Goal: Book appointment/travel/reservation

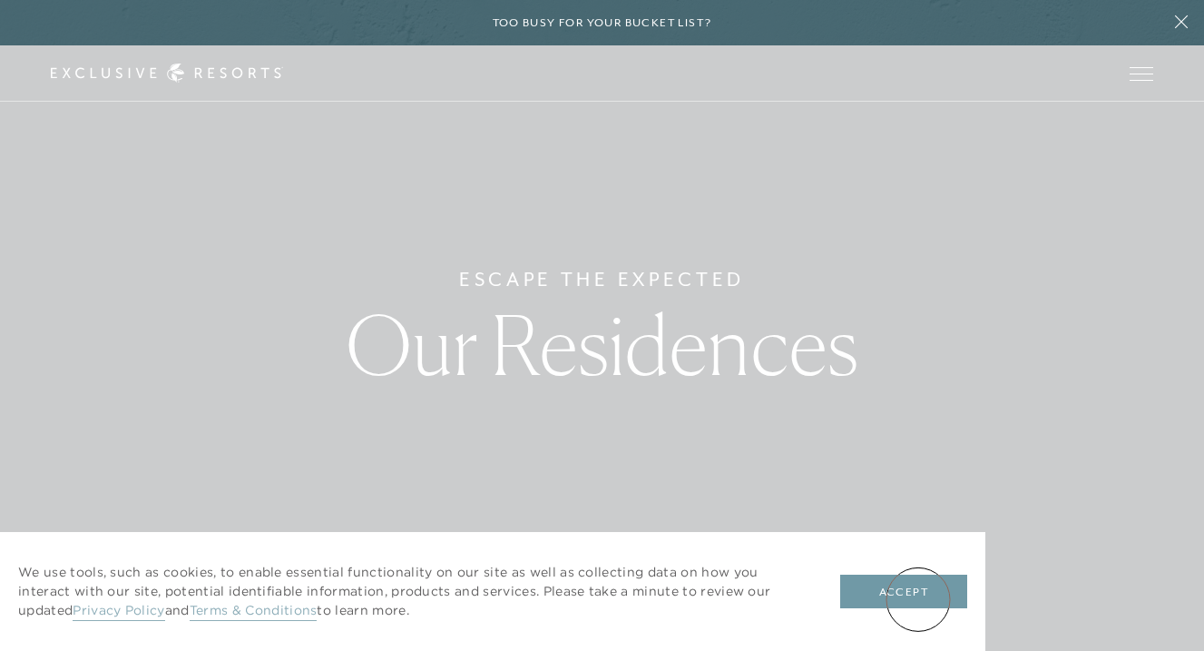
click at [918, 599] on button "Accept" at bounding box center [903, 591] width 127 height 34
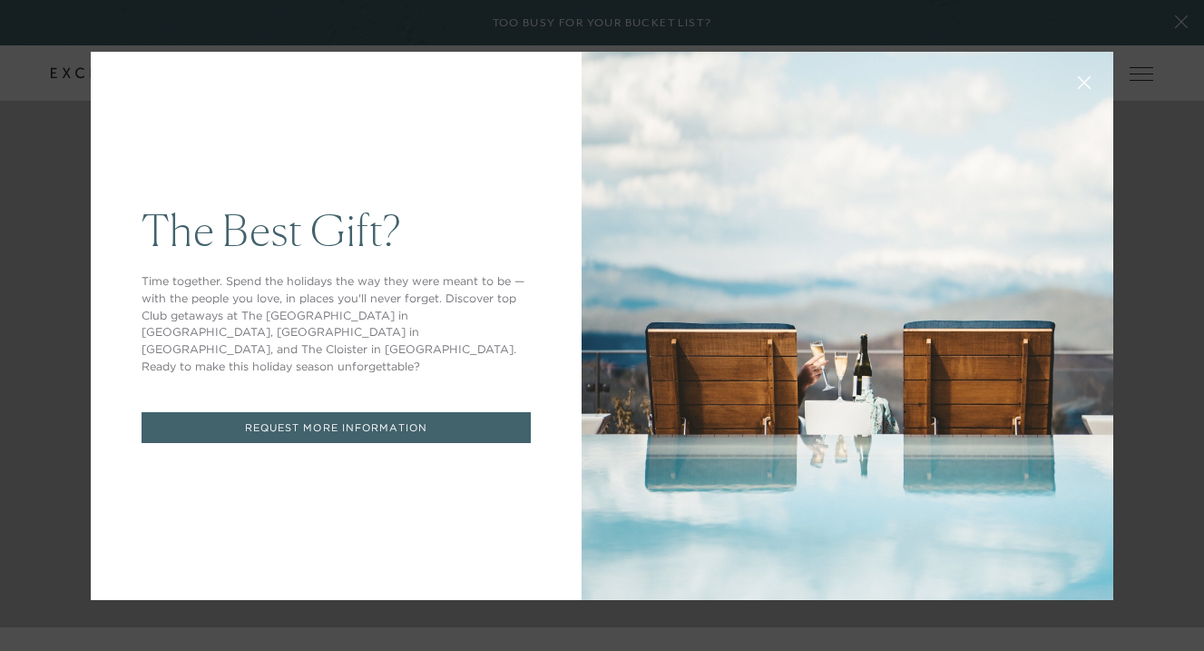
click at [447, 131] on div "The Best Gift? Time together. Spend the holidays the way they were meant to be …" at bounding box center [336, 326] width 491 height 548
click at [1089, 79] on icon at bounding box center [1085, 82] width 14 height 14
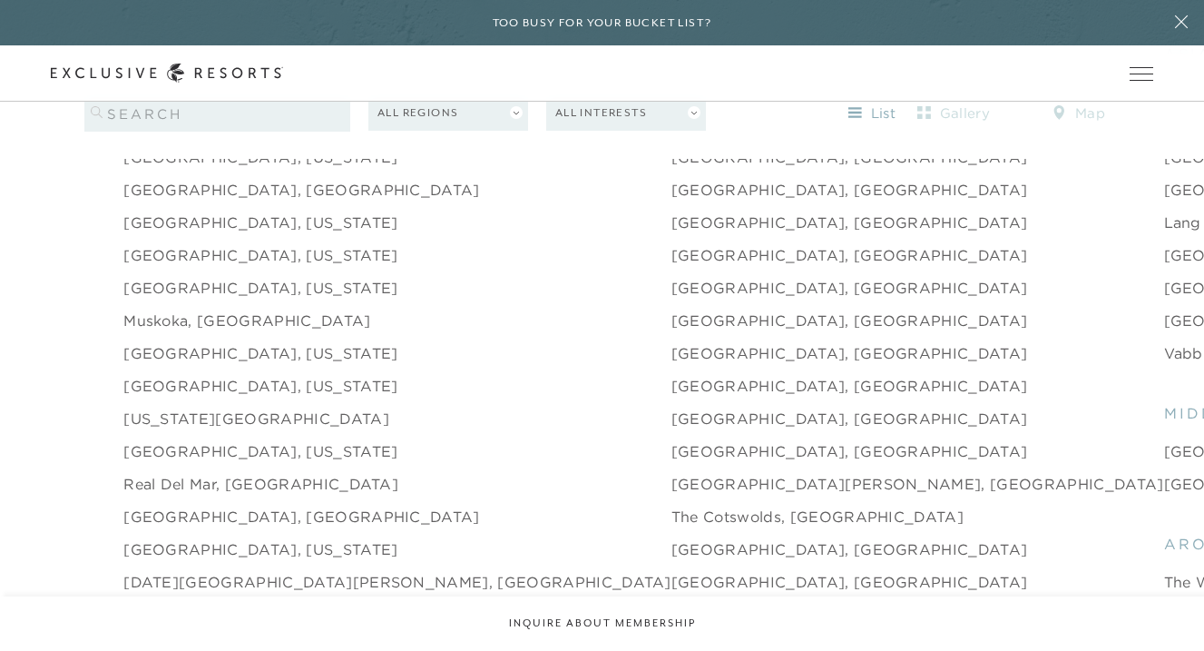
scroll to position [2435, 0]
click at [217, 377] on link "[GEOGRAPHIC_DATA], [US_STATE]" at bounding box center [260, 388] width 274 height 22
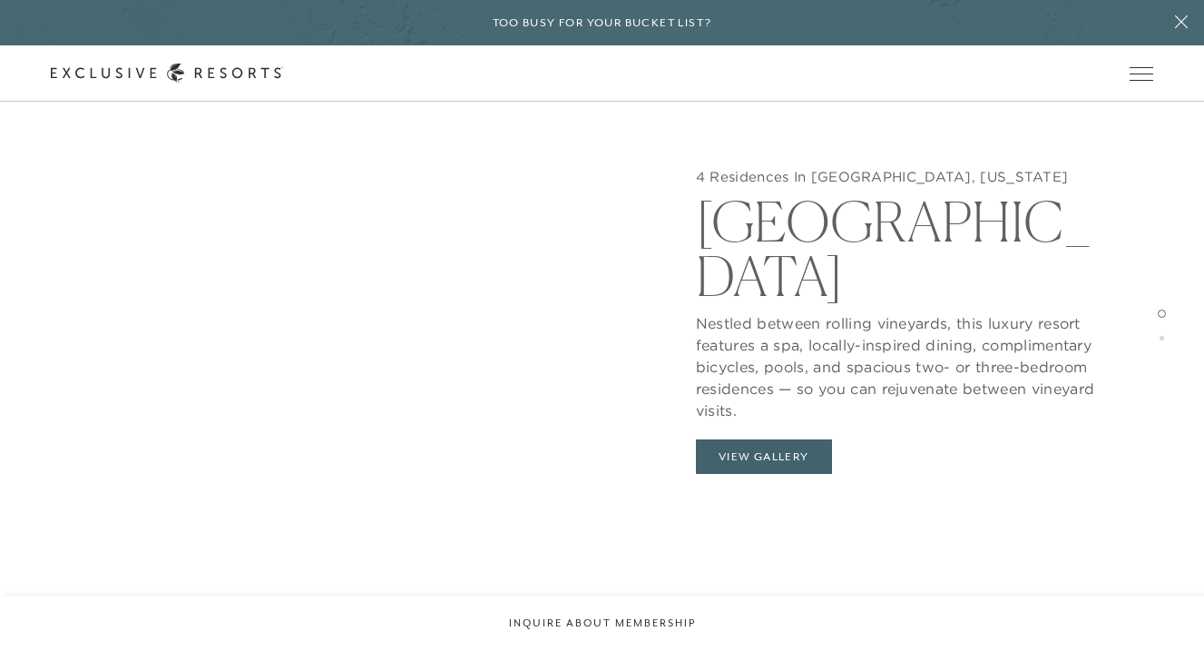
scroll to position [2193, 0]
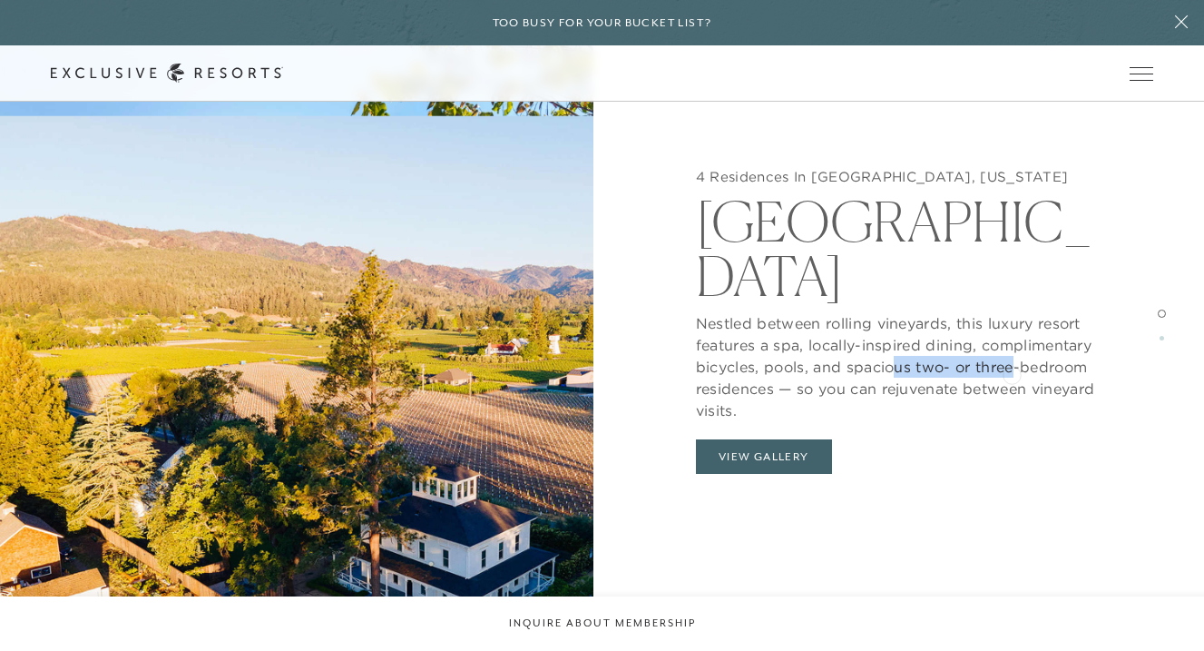
drag, startPoint x: 893, startPoint y: 368, endPoint x: 1012, endPoint y: 370, distance: 118.9
click at [1012, 371] on p "Nestled between rolling vineyards, this luxury resort features a spa, locally-i…" at bounding box center [908, 362] width 424 height 118
click at [781, 462] on button "View Gallery" at bounding box center [764, 456] width 136 height 34
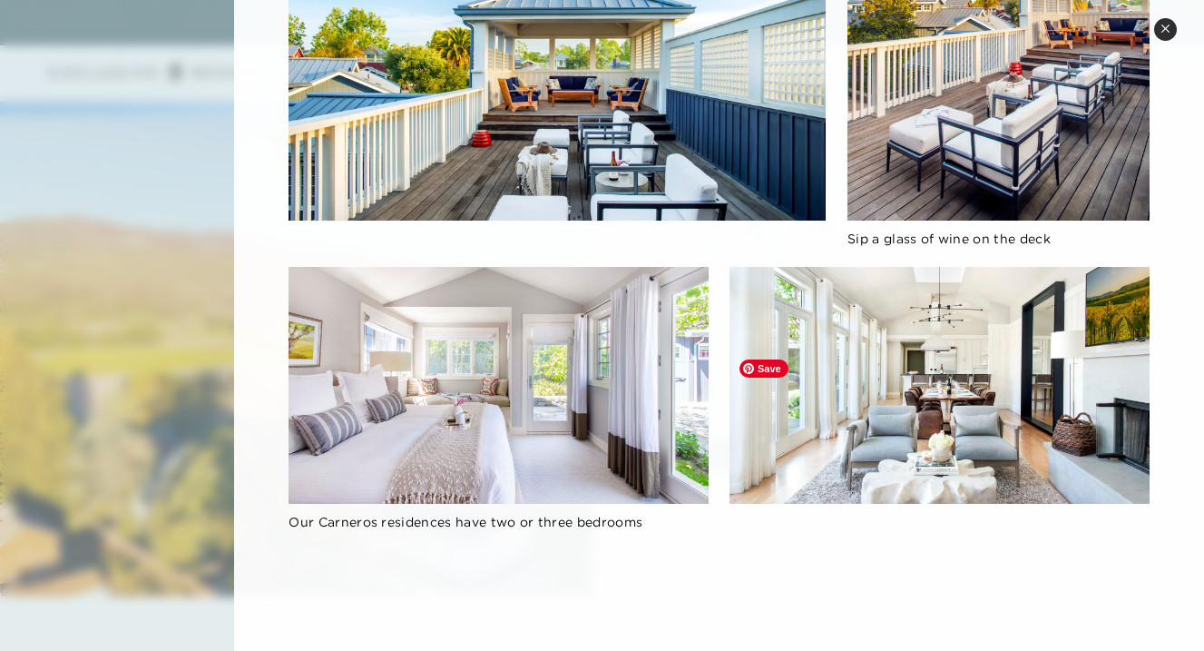
scroll to position [298, 0]
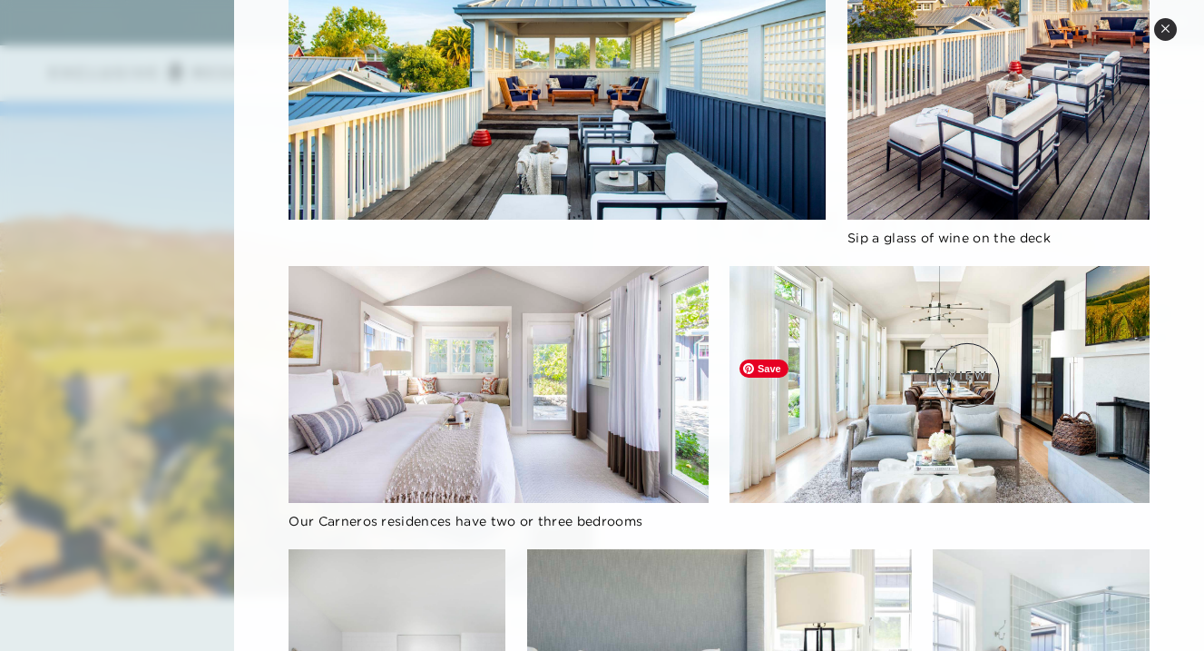
click at [967, 369] on img at bounding box center [939, 384] width 419 height 236
click at [898, 430] on img at bounding box center [939, 384] width 419 height 236
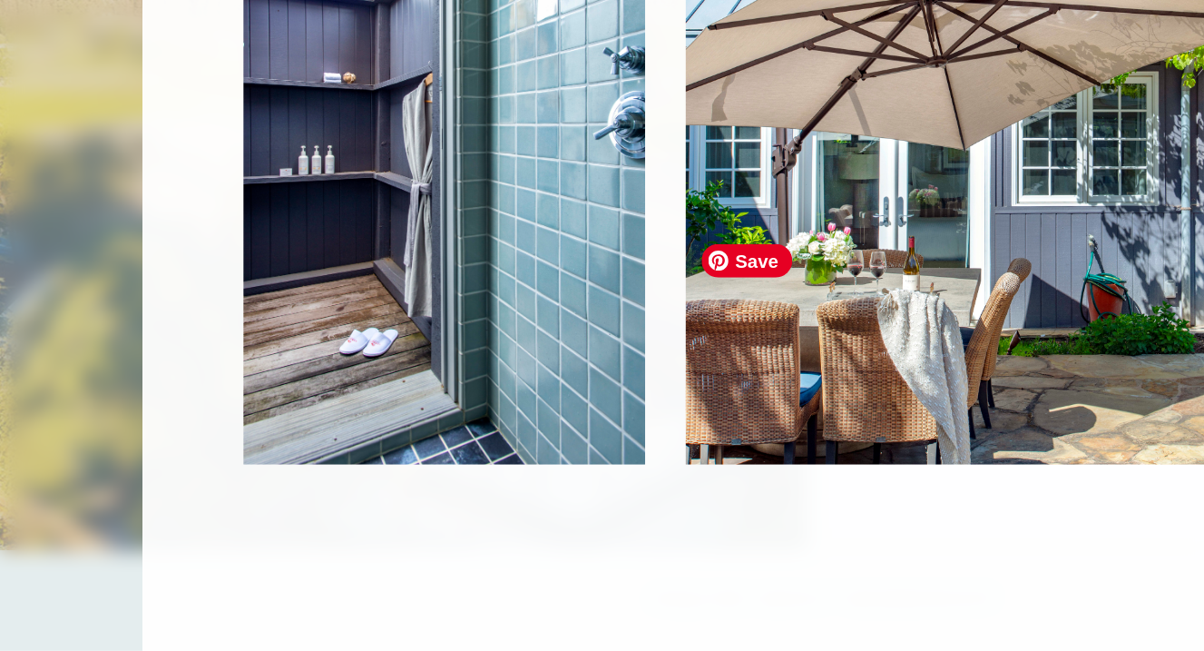
scroll to position [2197, 0]
